Goal: Navigation & Orientation: Find specific page/section

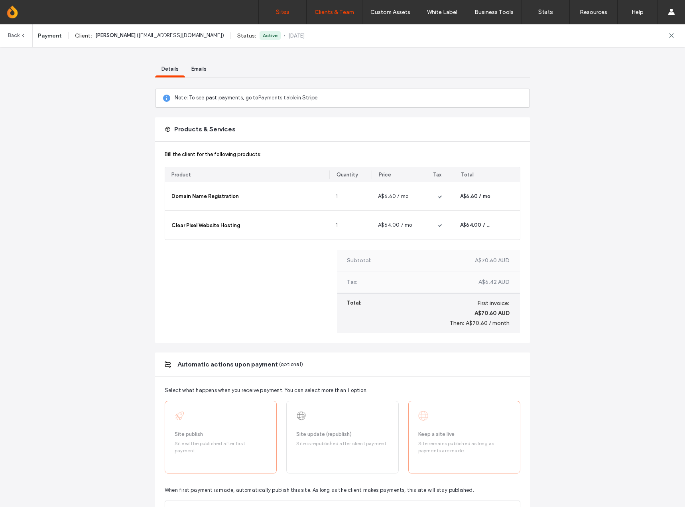
click at [277, 15] on label "Sites" at bounding box center [283, 11] width 14 height 7
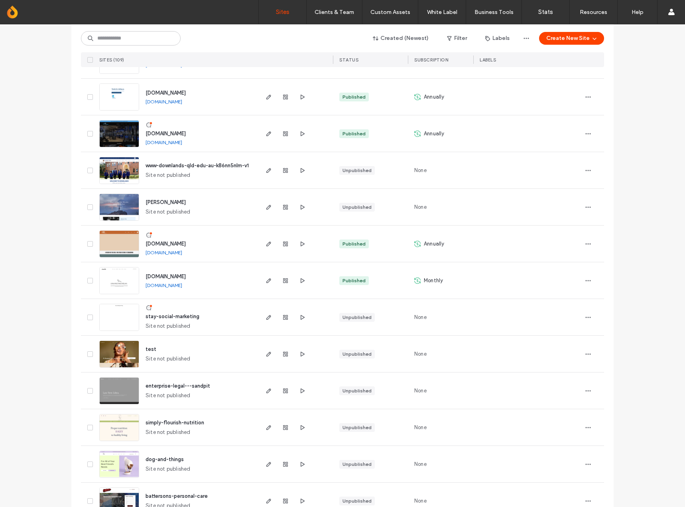
scroll to position [399, 0]
drag, startPoint x: 216, startPoint y: 252, endPoint x: 208, endPoint y: 251, distance: 8.0
click at [208, 251] on div "[DOMAIN_NAME] [DOMAIN_NAME]" at bounding box center [198, 243] width 118 height 36
copy div "[DOMAIN_NAME]"
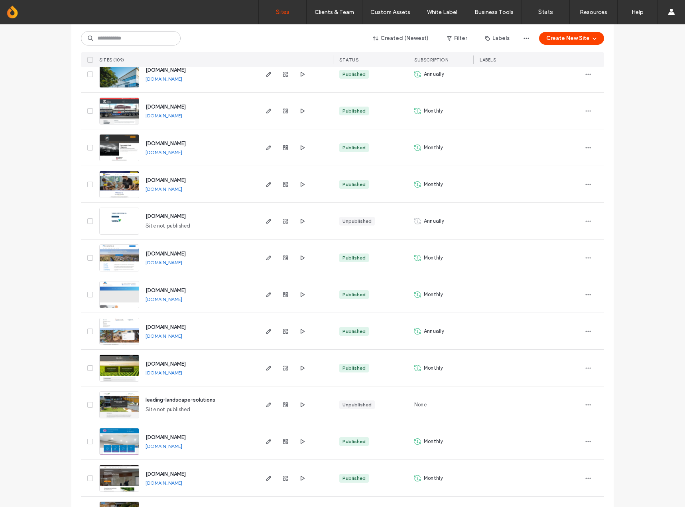
scroll to position [1636, 0]
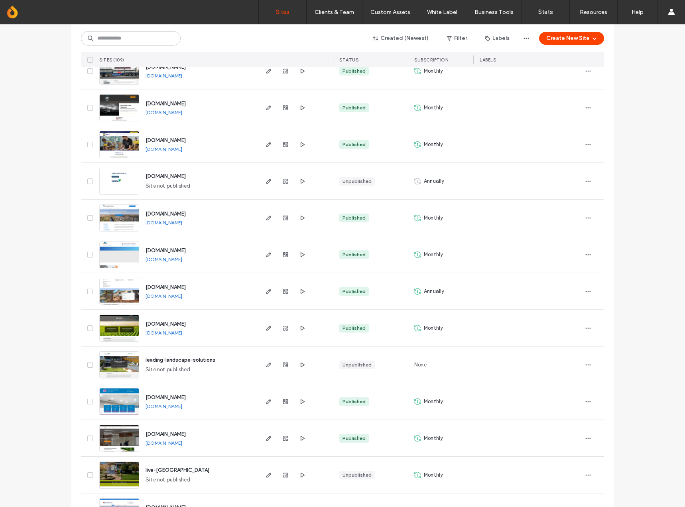
drag, startPoint x: 215, startPoint y: 258, endPoint x: 206, endPoint y: 258, distance: 9.2
click at [206, 258] on div "[DOMAIN_NAME] [DOMAIN_NAME]" at bounding box center [198, 254] width 118 height 36
copy div "[DOMAIN_NAME]"
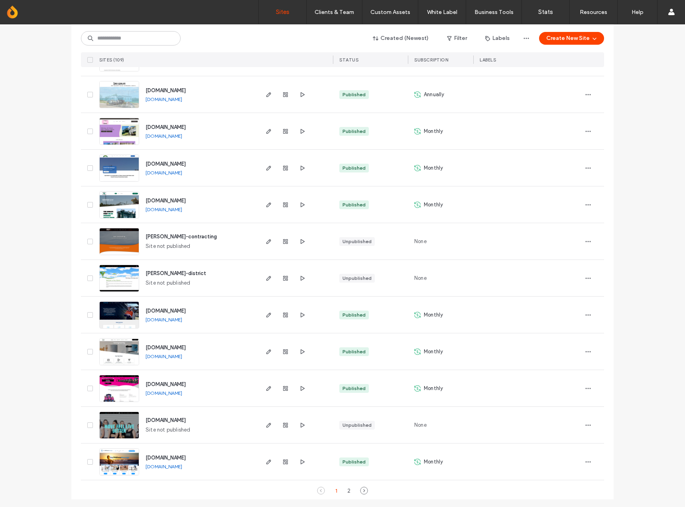
scroll to position [2458, 0]
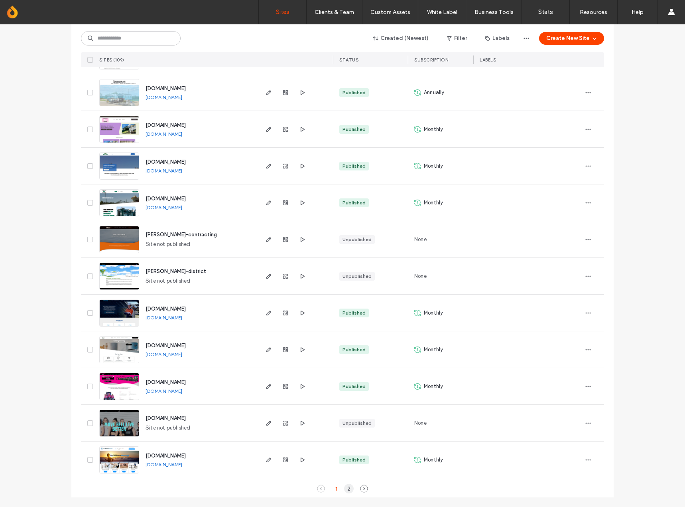
click at [345, 489] on div "2" at bounding box center [349, 488] width 10 height 10
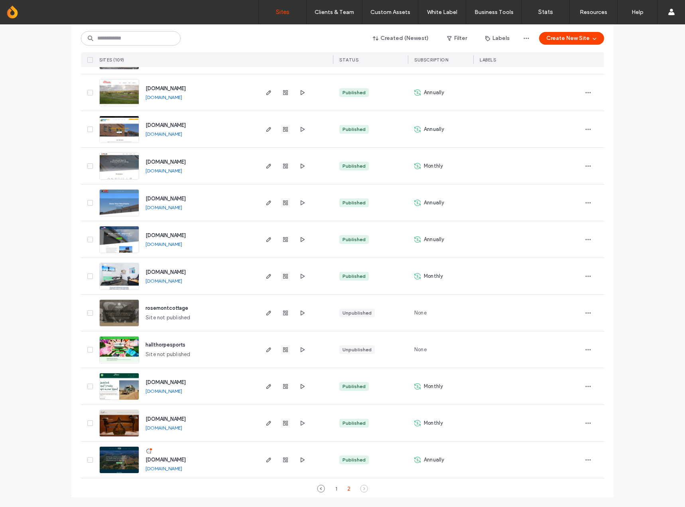
scroll to position [953, 0]
click at [140, 31] on div "Created (Newest) Filter Labels Create New Site" at bounding box center [342, 38] width 523 height 15
click at [137, 36] on input at bounding box center [131, 38] width 100 height 14
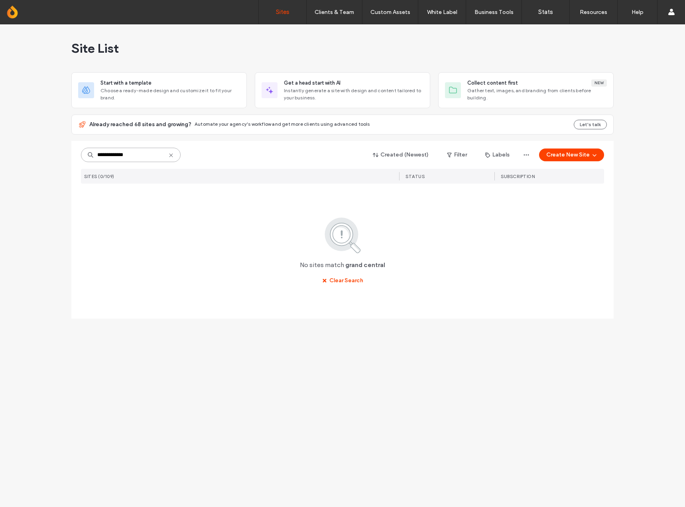
scroll to position [0, 0]
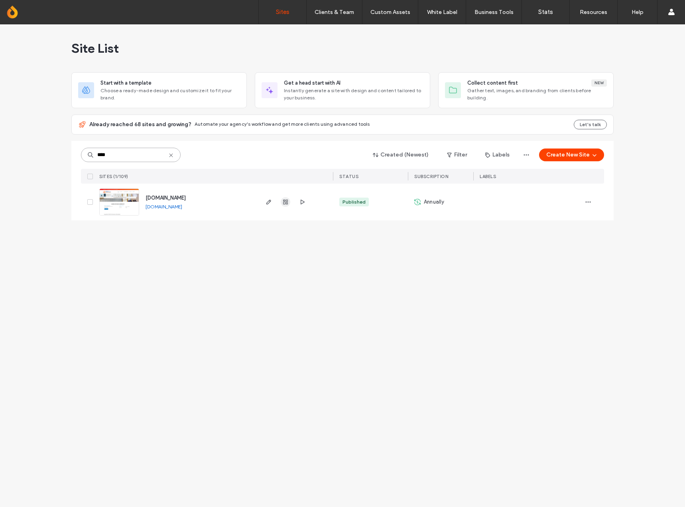
type input "****"
click at [288, 198] on span "button" at bounding box center [286, 202] width 10 height 10
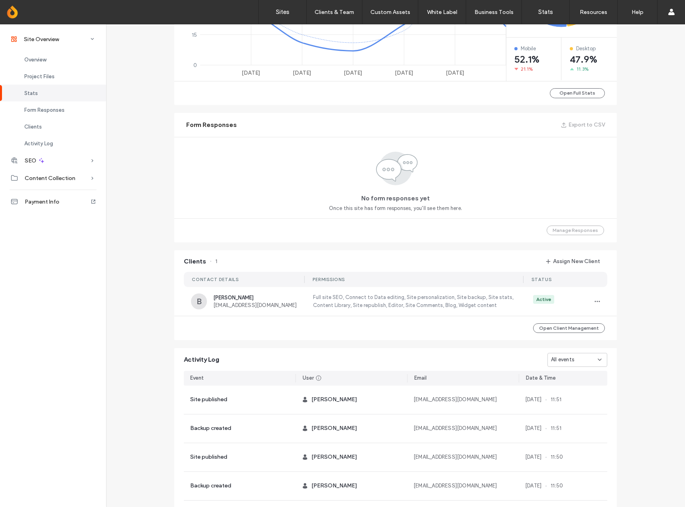
scroll to position [439, 0]
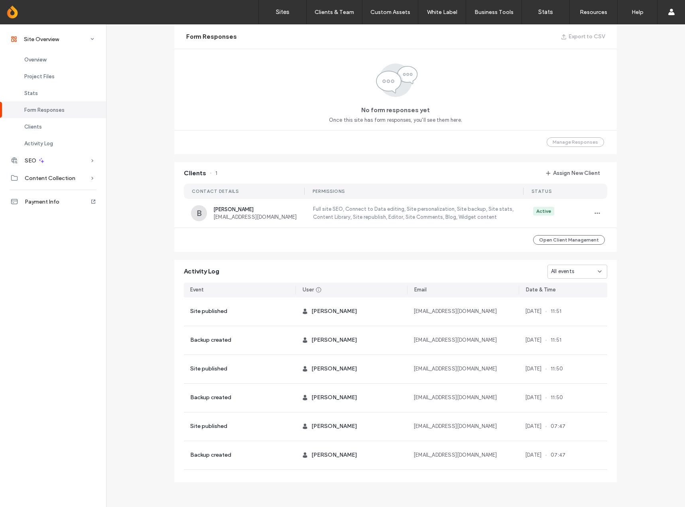
scroll to position [524, 0]
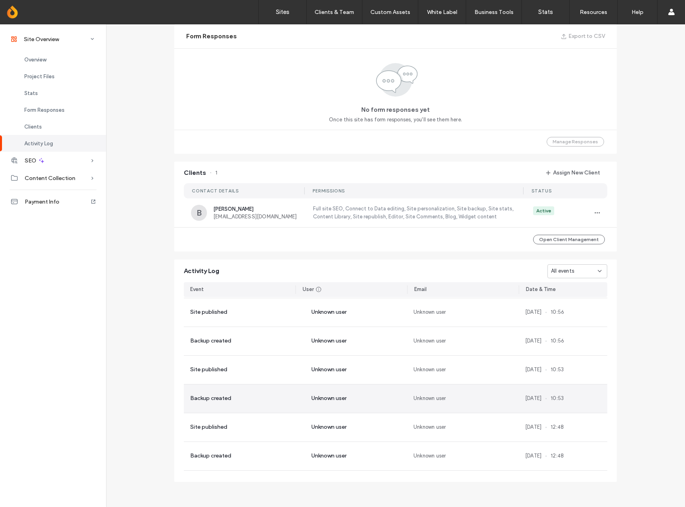
scroll to position [4869, 0]
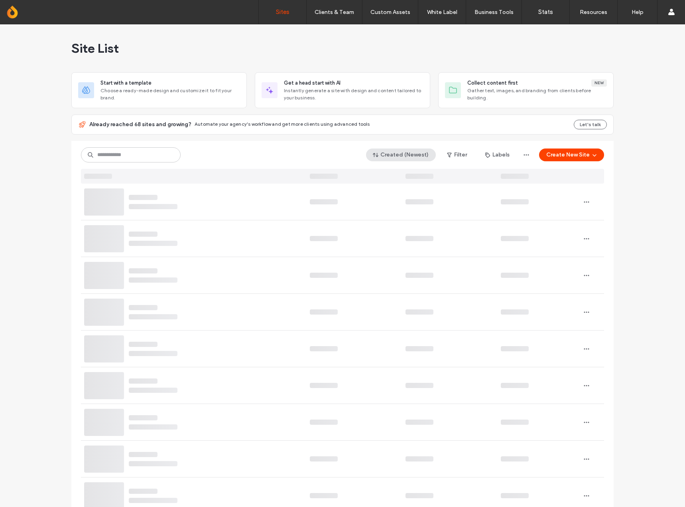
click at [411, 156] on button "Created (Newest)" at bounding box center [401, 154] width 70 height 13
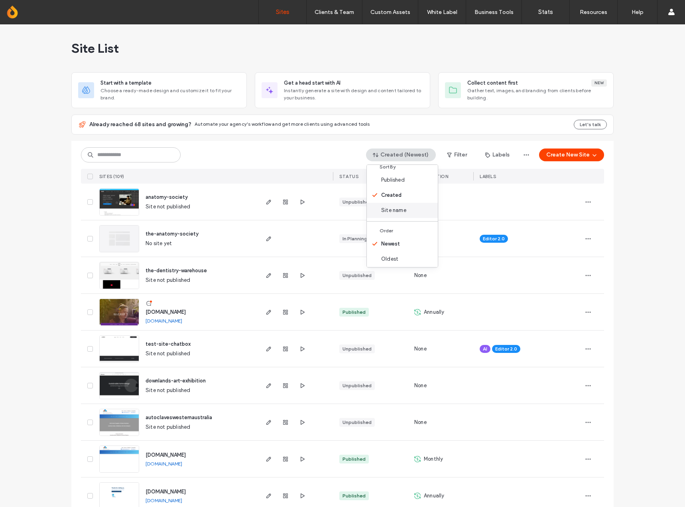
scroll to position [10, 0]
click at [467, 155] on button "Filter" at bounding box center [457, 154] width 36 height 13
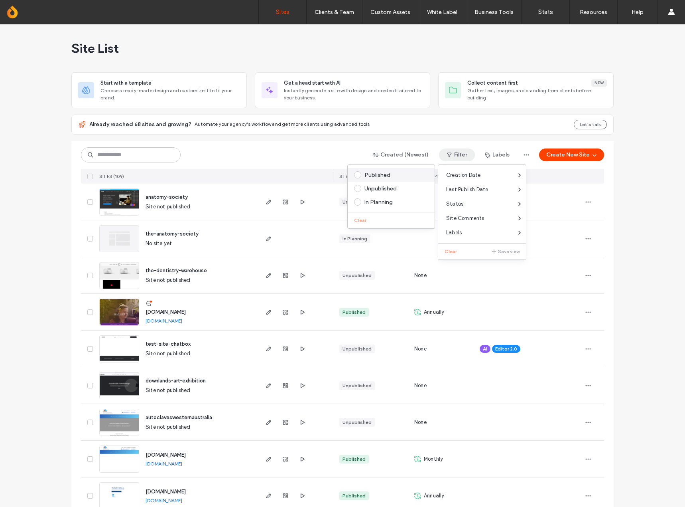
click at [381, 178] on div "Published" at bounding box center [395, 175] width 61 height 7
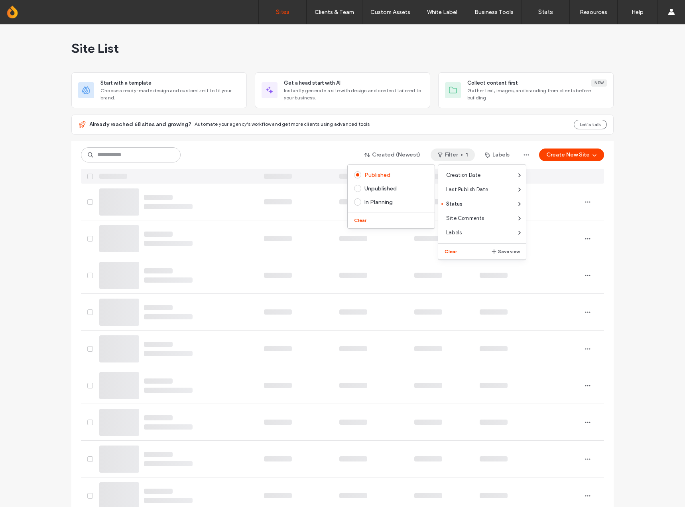
click at [452, 154] on button "Filter 1" at bounding box center [453, 154] width 44 height 13
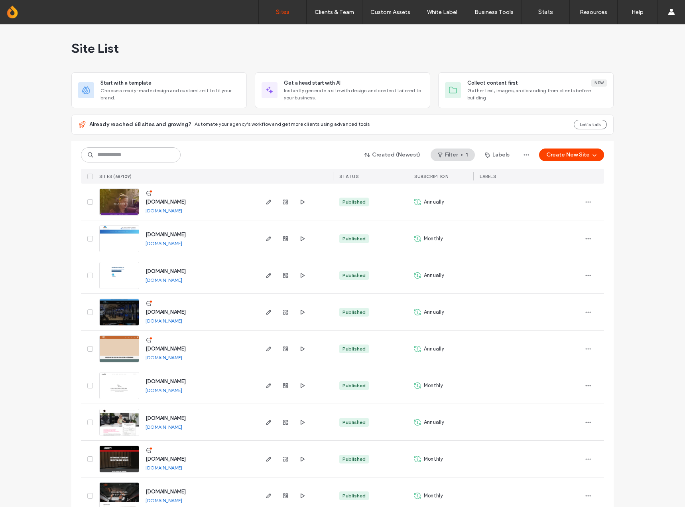
drag, startPoint x: 205, startPoint y: 211, endPoint x: 148, endPoint y: 215, distance: 57.6
click at [148, 215] on div "[DOMAIN_NAME] [DOMAIN_NAME]" at bounding box center [198, 201] width 118 height 36
copy div "[DOMAIN_NAME]"
click at [282, 203] on icon "button" at bounding box center [285, 202] width 6 height 6
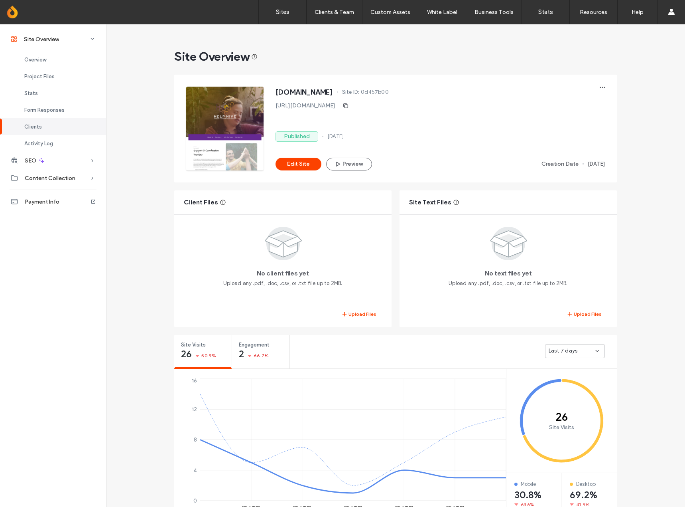
scroll to position [678, 0]
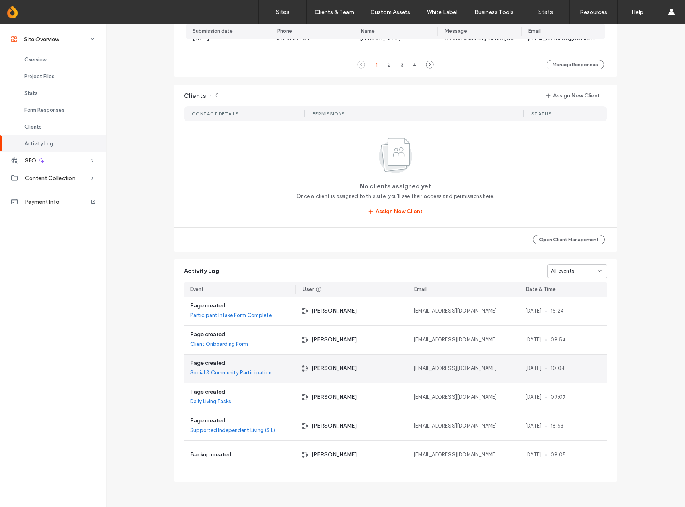
scroll to position [478, 0]
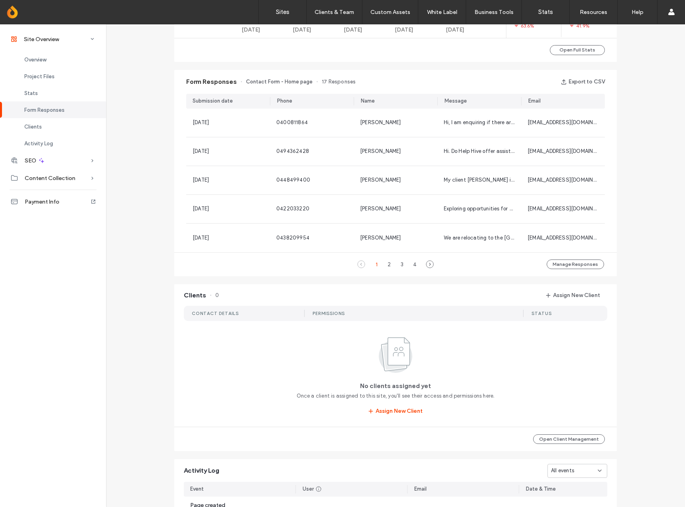
scroll to position [678, 0]
